Goal: Use online tool/utility: Utilize a website feature to perform a specific function

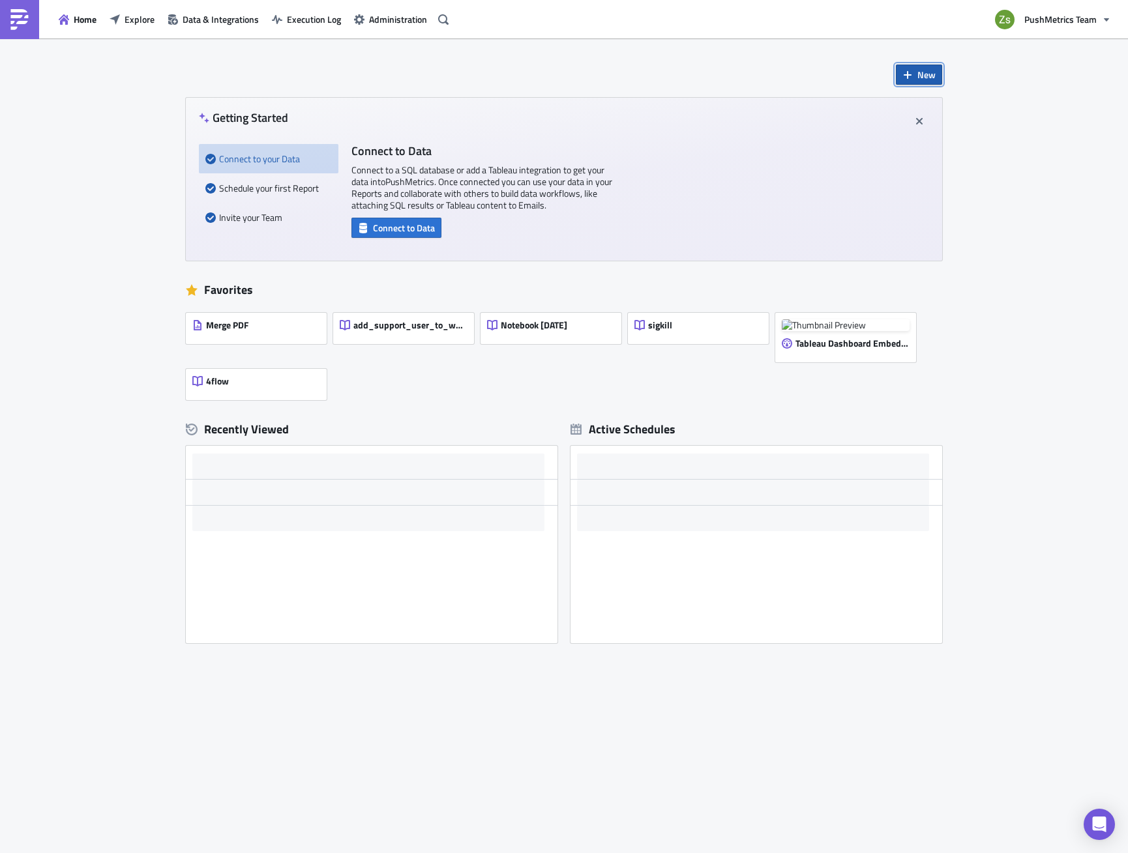
click at [919, 76] on span "New" at bounding box center [926, 75] width 18 height 14
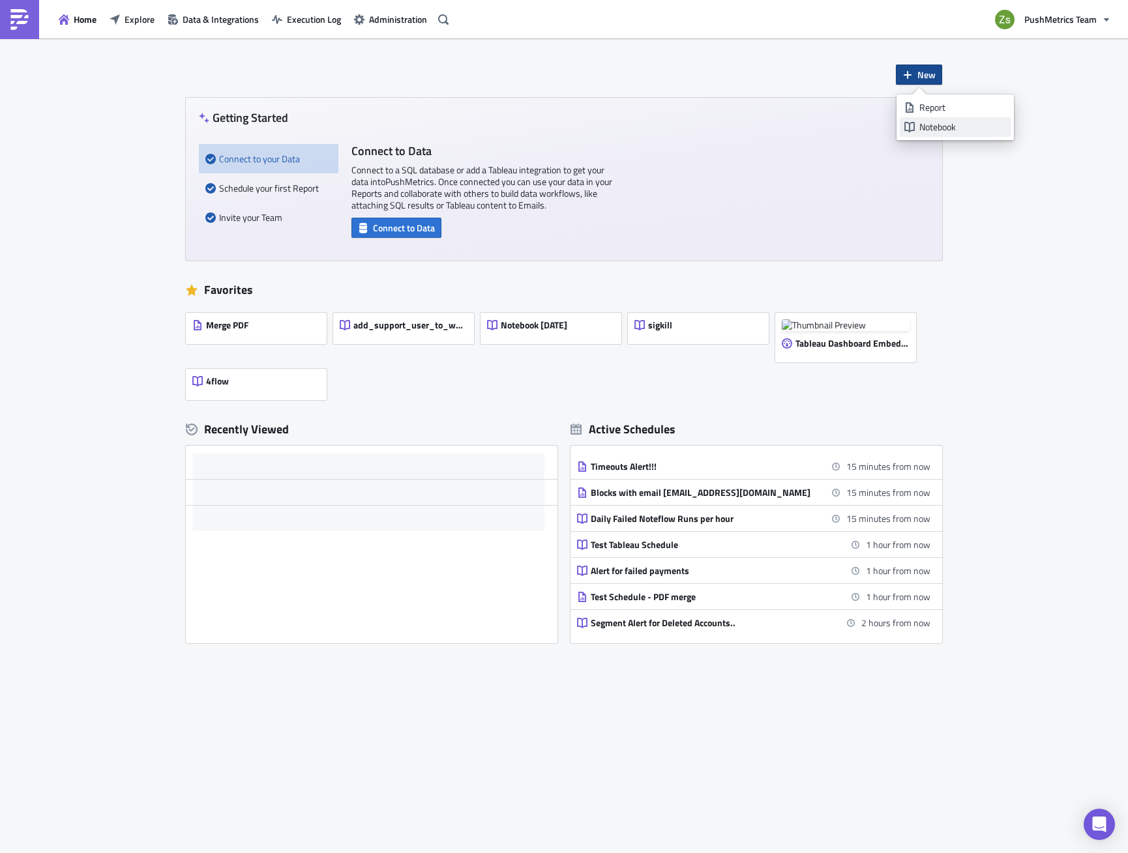
click at [920, 130] on div "Notebook" at bounding box center [962, 127] width 87 height 13
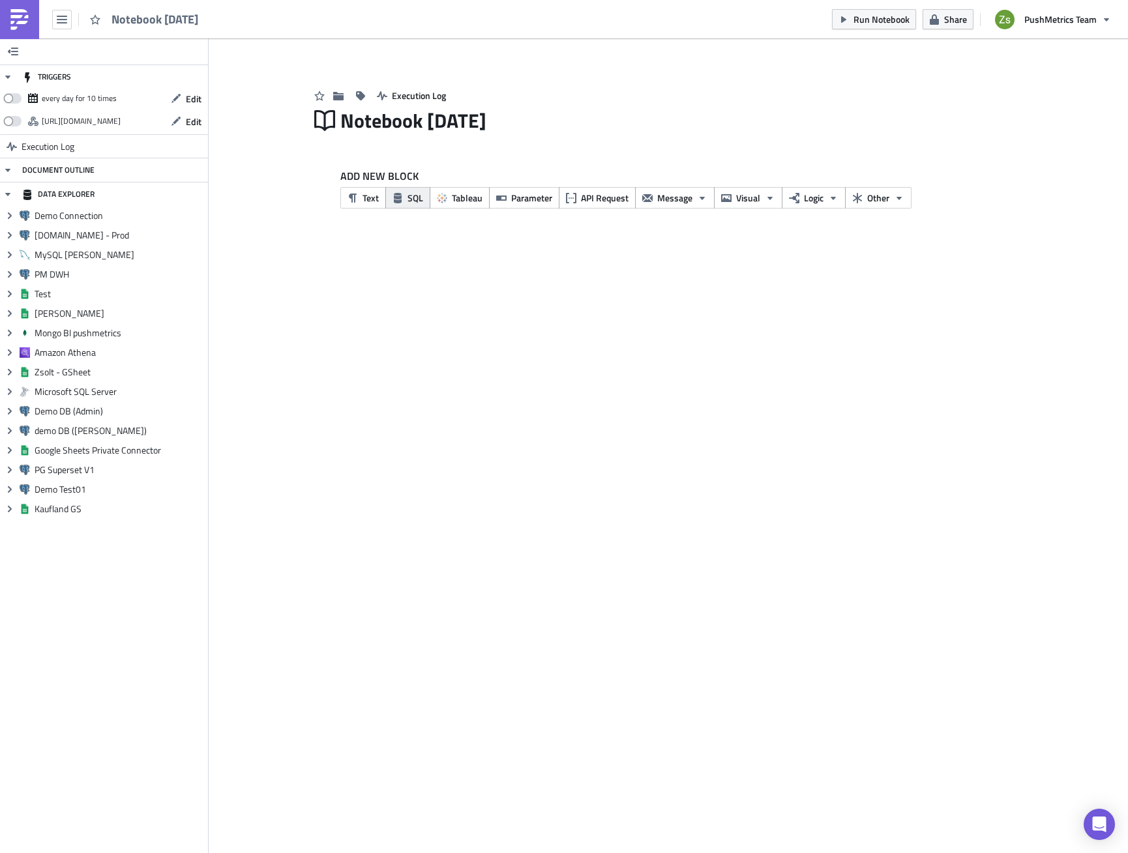
click at [409, 201] on span "SQL" at bounding box center [415, 198] width 16 height 14
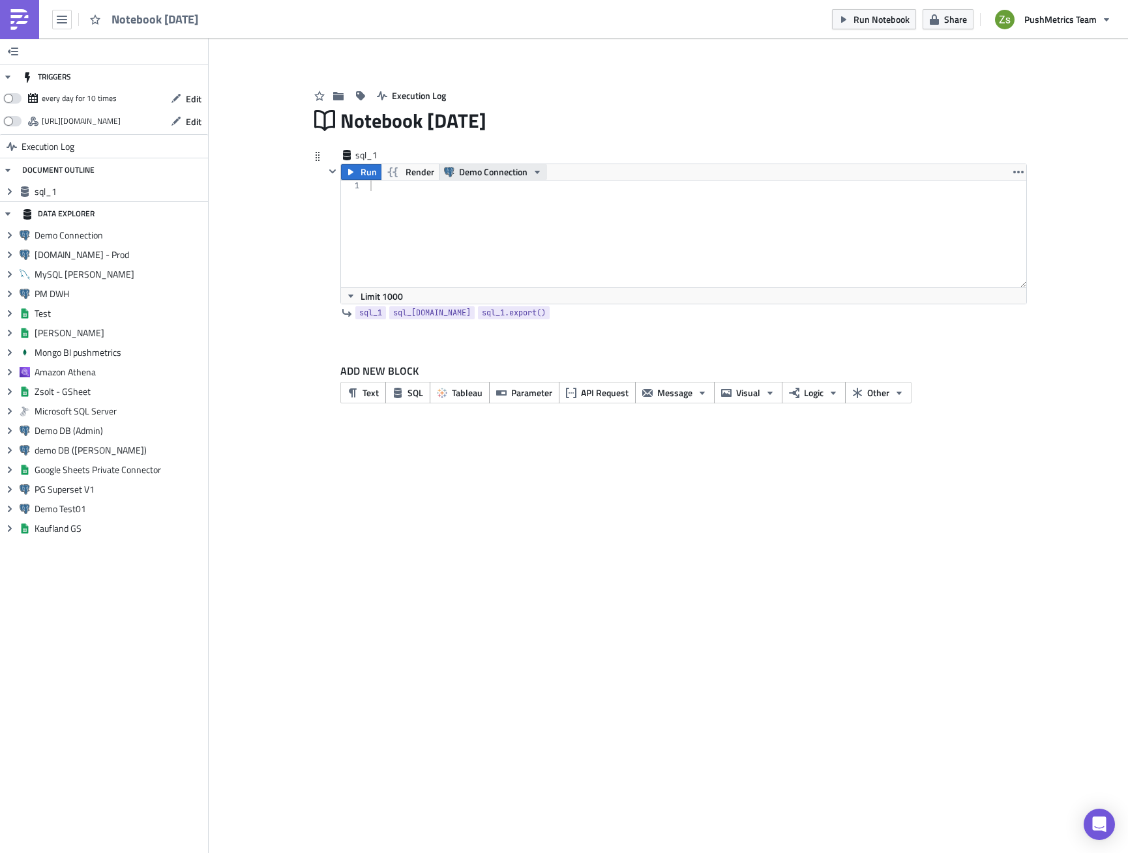
click at [503, 171] on span "Demo Connection" at bounding box center [493, 172] width 68 height 16
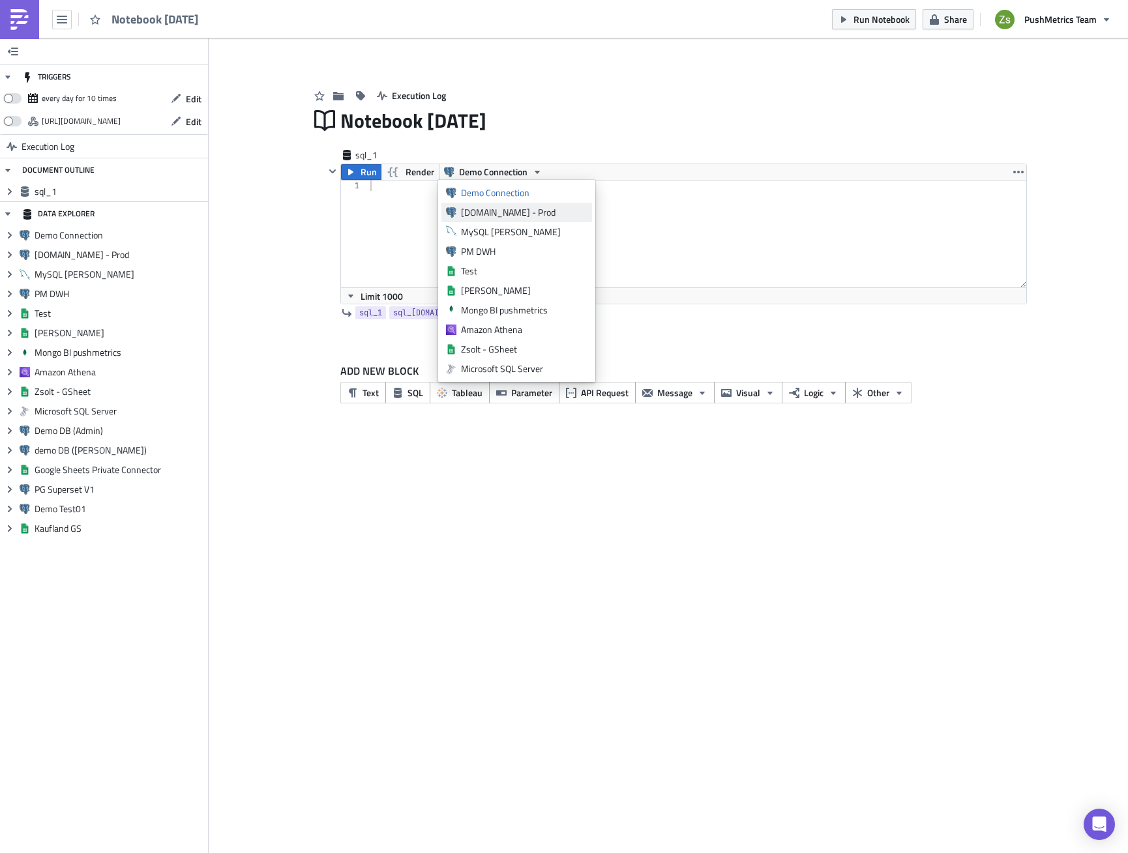
click at [510, 216] on div "[DOMAIN_NAME] - Prod" at bounding box center [524, 212] width 126 height 13
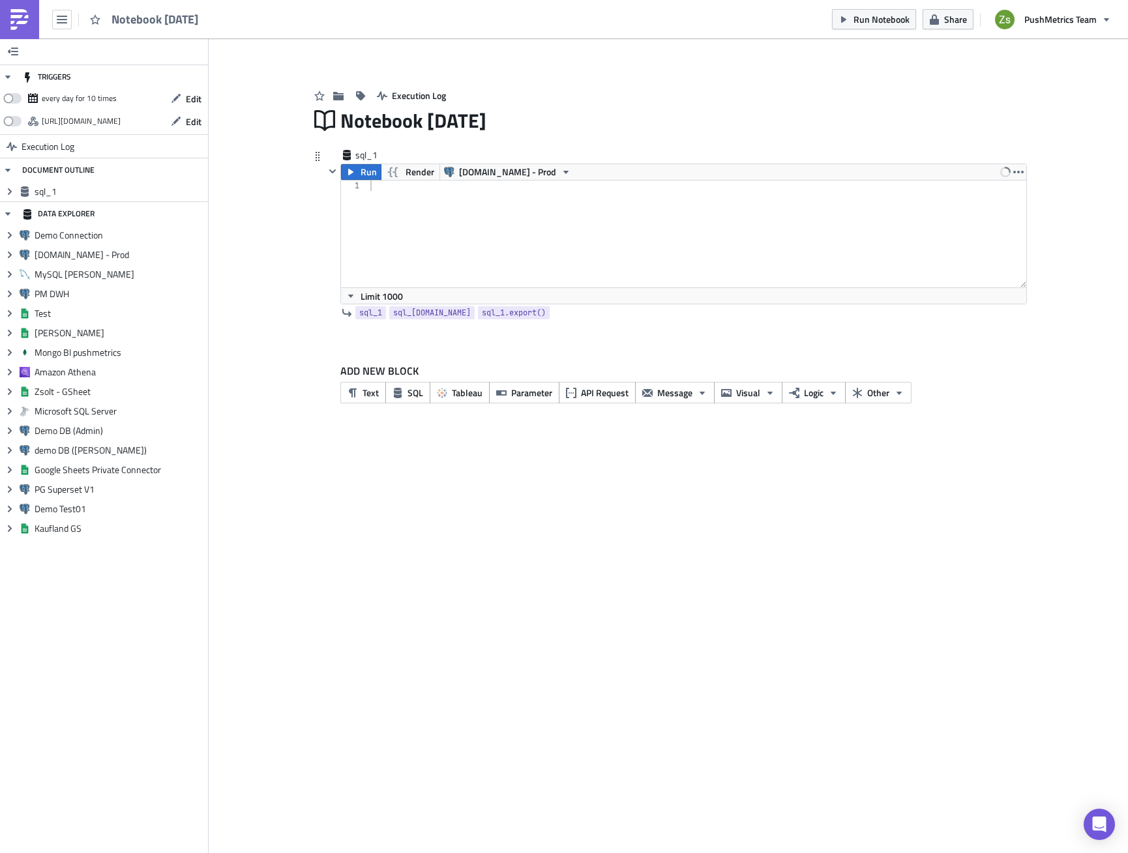
click at [463, 217] on div at bounding box center [697, 245] width 659 height 128
click at [418, 166] on span "Render" at bounding box center [419, 172] width 29 height 16
click at [416, 168] on span "Render" at bounding box center [419, 172] width 29 height 16
click at [407, 190] on div "{{ ts | date_format }}" at bounding box center [697, 245] width 658 height 128
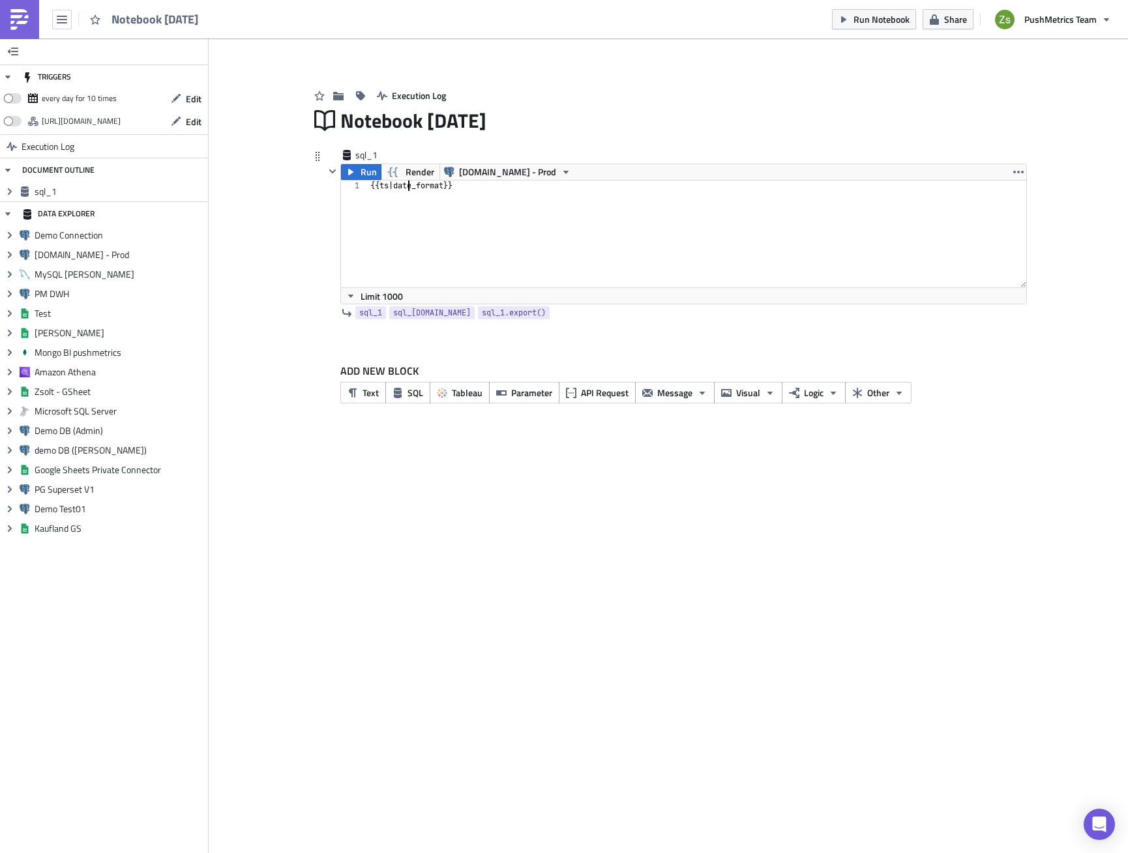
click at [384, 186] on div "{{ ts | date_format }}" at bounding box center [697, 245] width 658 height 128
click at [416, 175] on span "Render" at bounding box center [419, 172] width 29 height 16
click at [418, 168] on span "Render" at bounding box center [419, 172] width 29 height 16
click at [487, 185] on div "{{ utils . ts | date_format }}" at bounding box center [697, 245] width 658 height 128
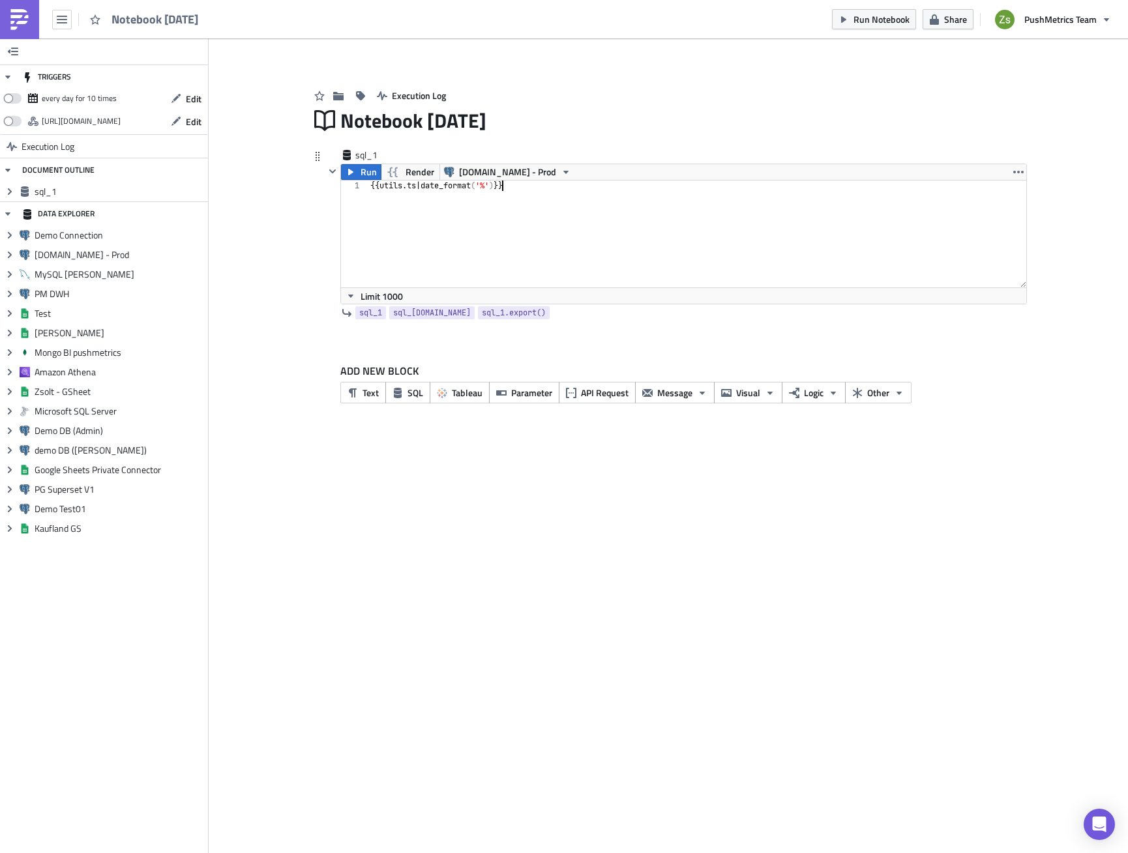
scroll to position [0, 12]
click at [422, 177] on span "Render" at bounding box center [419, 172] width 29 height 16
click at [407, 165] on span "Render" at bounding box center [419, 172] width 29 height 16
click at [437, 188] on div "{{ utils . ts | date_format ( '%Y' ) }}" at bounding box center [697, 245] width 658 height 128
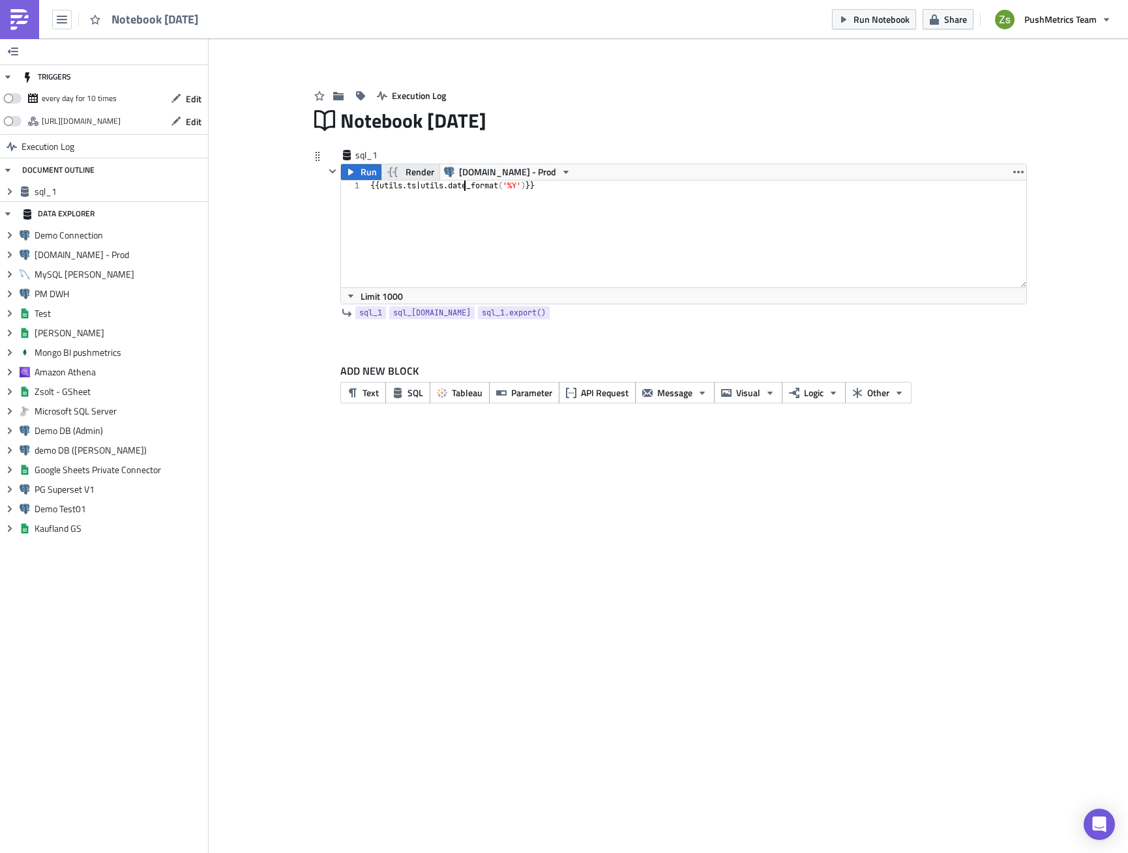
click at [403, 175] on button "Render" at bounding box center [410, 172] width 59 height 16
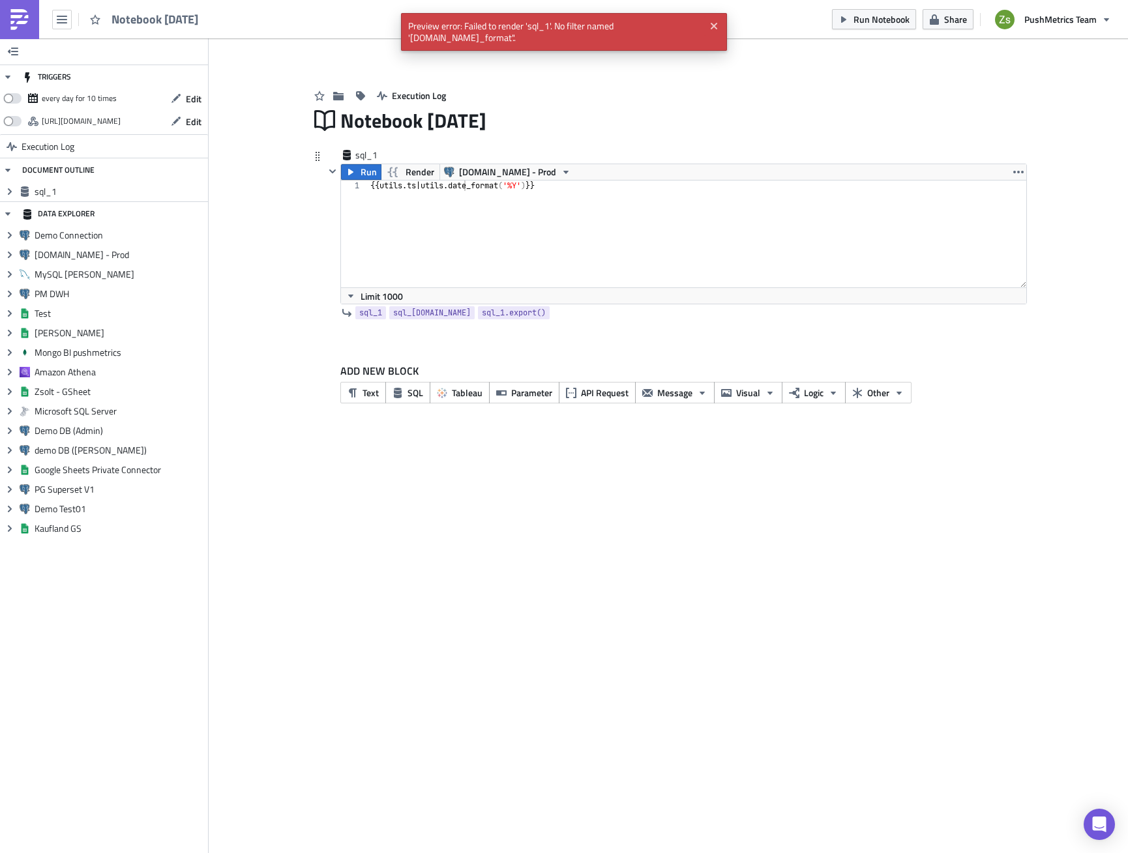
click at [474, 182] on div "{{ utils . ts | utils . date_format ( '%Y' ) }}" at bounding box center [697, 245] width 658 height 128
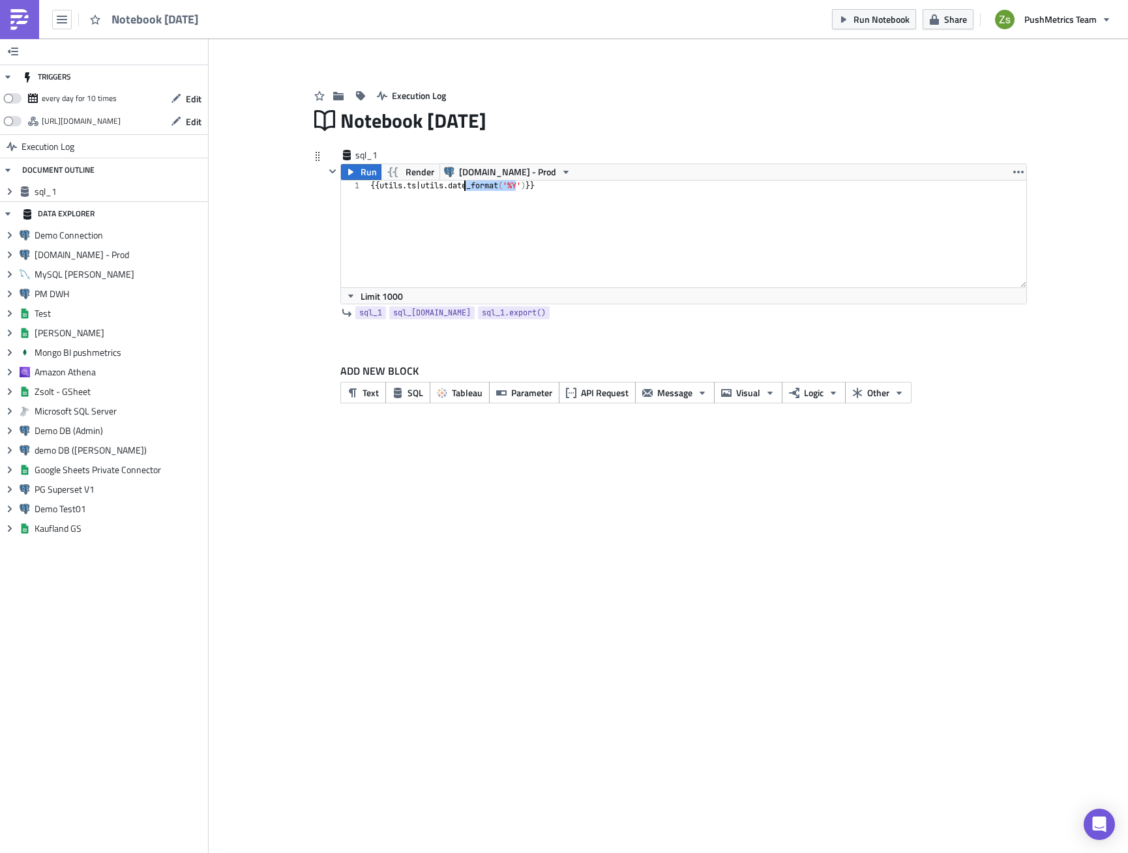
click at [475, 186] on div "{{ utils . ts | utils . date_format ( '%Y' ) }}" at bounding box center [697, 234] width 658 height 107
click at [475, 186] on div "{{ utils . ts | utils . date_format ( '%Y' ) }}" at bounding box center [697, 245] width 658 height 128
click at [404, 171] on button "Render" at bounding box center [410, 172] width 59 height 16
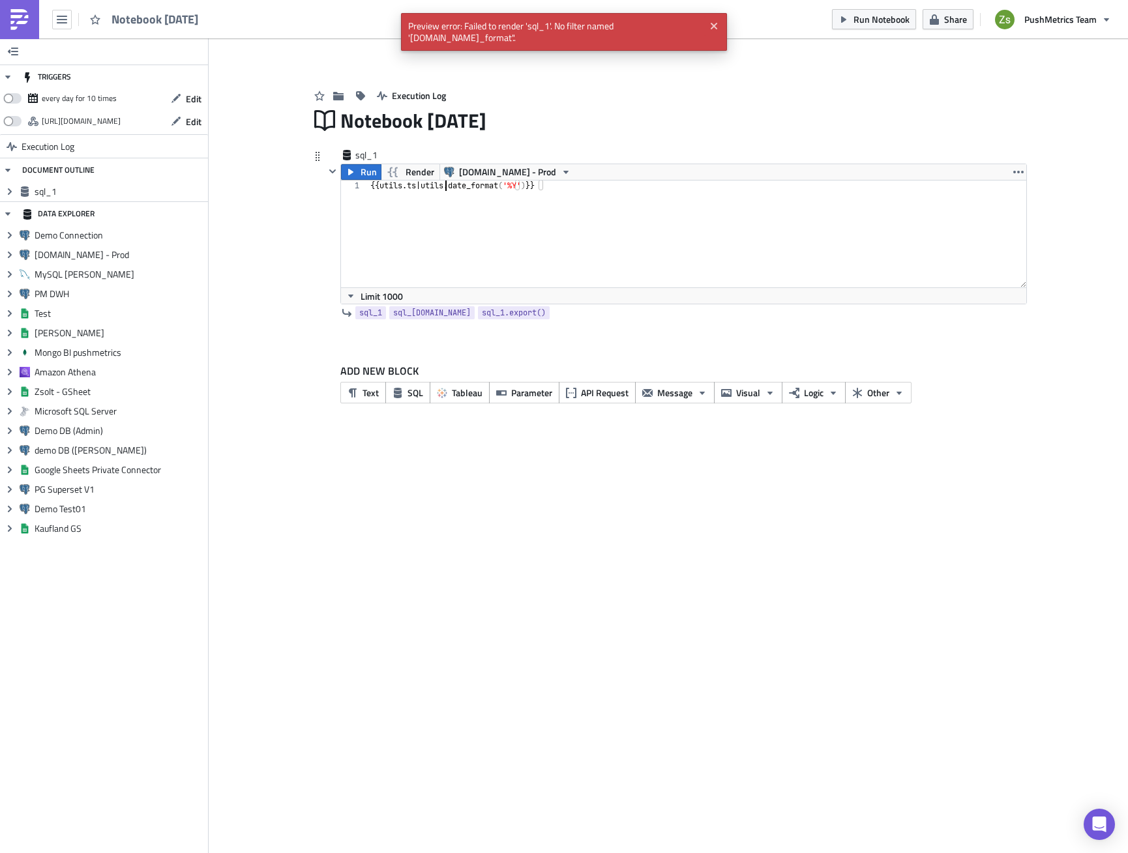
click at [448, 184] on div "{{ utils . ts | utils . date_format ( '%Y' ) }}" at bounding box center [697, 245] width 658 height 128
click at [415, 177] on span "Render" at bounding box center [419, 172] width 29 height 16
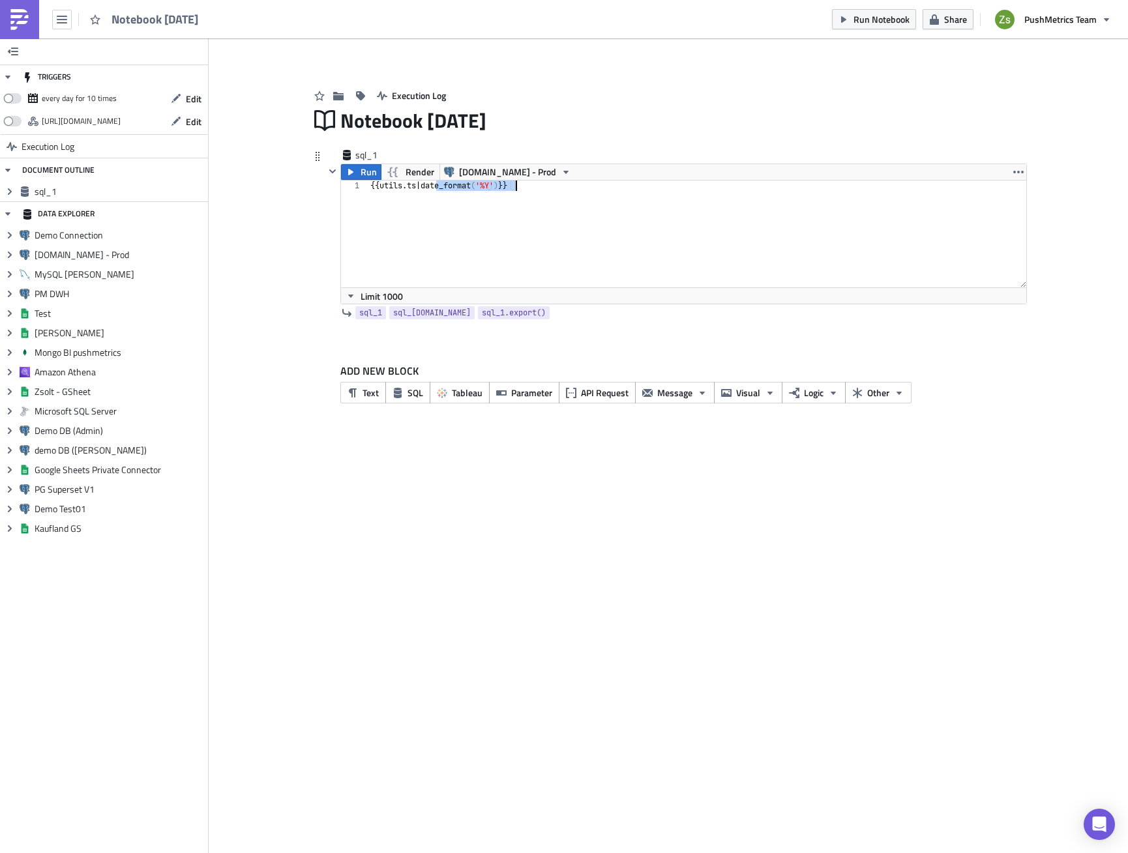
drag, startPoint x: 434, startPoint y: 184, endPoint x: 514, endPoint y: 186, distance: 80.2
click at [514, 186] on div "{{ utils . ts | date_format ( '%Y' ) }}" at bounding box center [697, 245] width 658 height 128
click at [501, 197] on div "{{ utils . ts }}" at bounding box center [697, 245] width 658 height 128
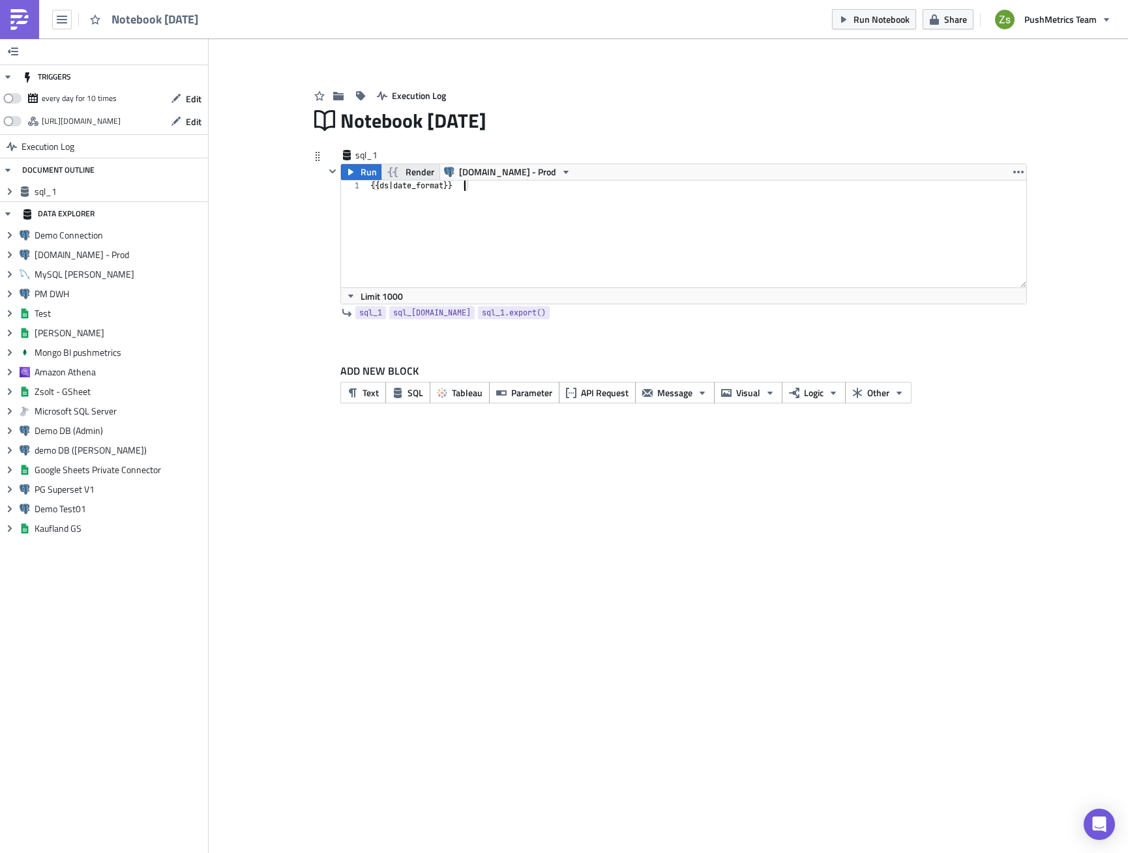
click at [388, 169] on icon "button" at bounding box center [393, 172] width 16 height 16
click at [415, 171] on span "Render" at bounding box center [419, 172] width 29 height 16
drag, startPoint x: 385, startPoint y: 188, endPoint x: 437, endPoint y: 231, distance: 67.2
click at [387, 189] on div "{{ ds | date_format }}" at bounding box center [697, 245] width 658 height 128
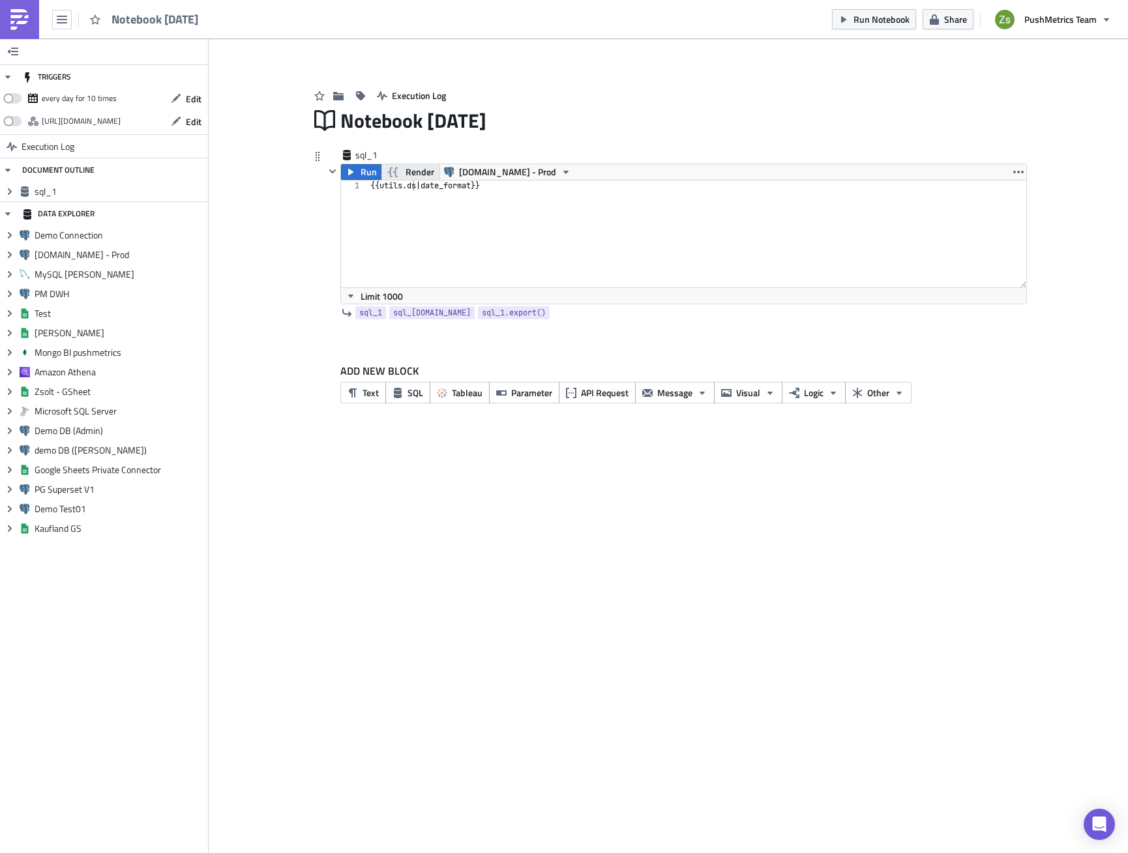
click at [427, 177] on span "Render" at bounding box center [419, 172] width 29 height 16
click at [414, 169] on span "Render" at bounding box center [419, 172] width 29 height 16
click at [488, 187] on div "{{ utils . ds | date_format }}" at bounding box center [697, 245] width 658 height 128
type textarea "{{ utils.ds | date_format('%Y') }}"
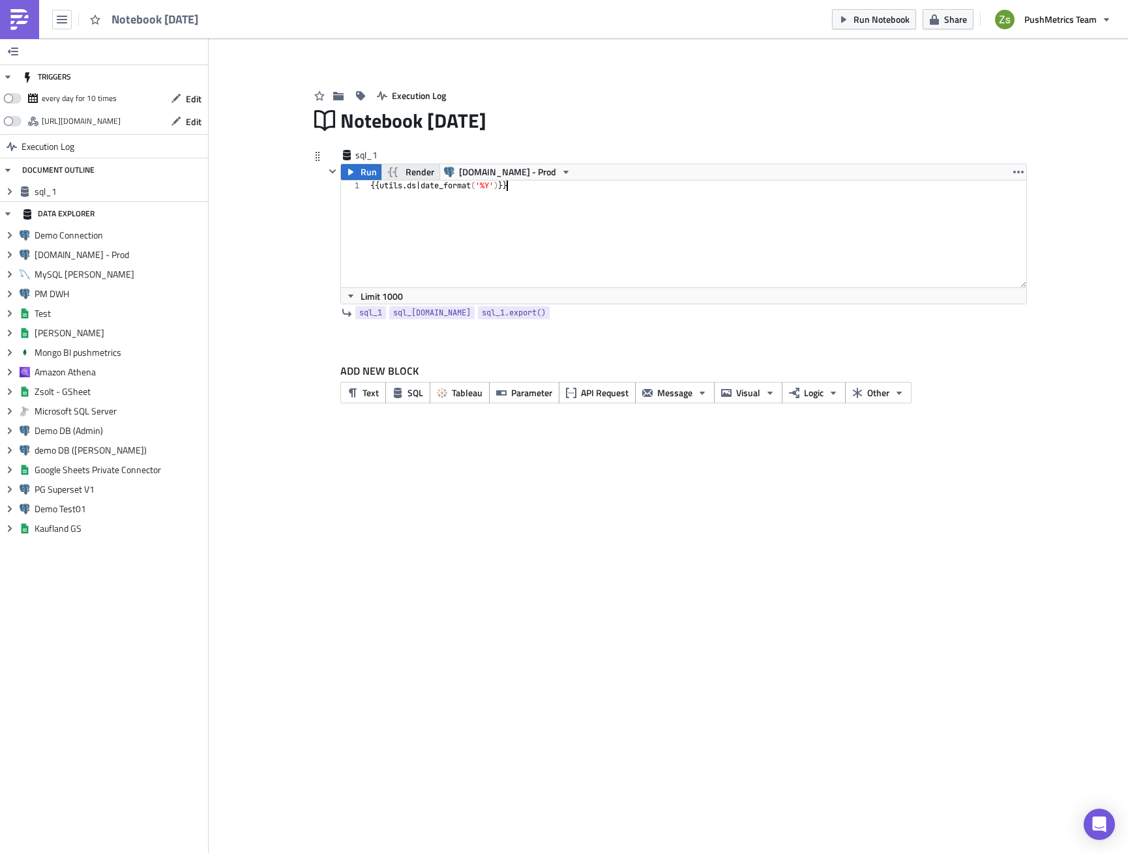
click at [418, 170] on span "Render" at bounding box center [419, 172] width 29 height 16
